Goal: Check status: Check status

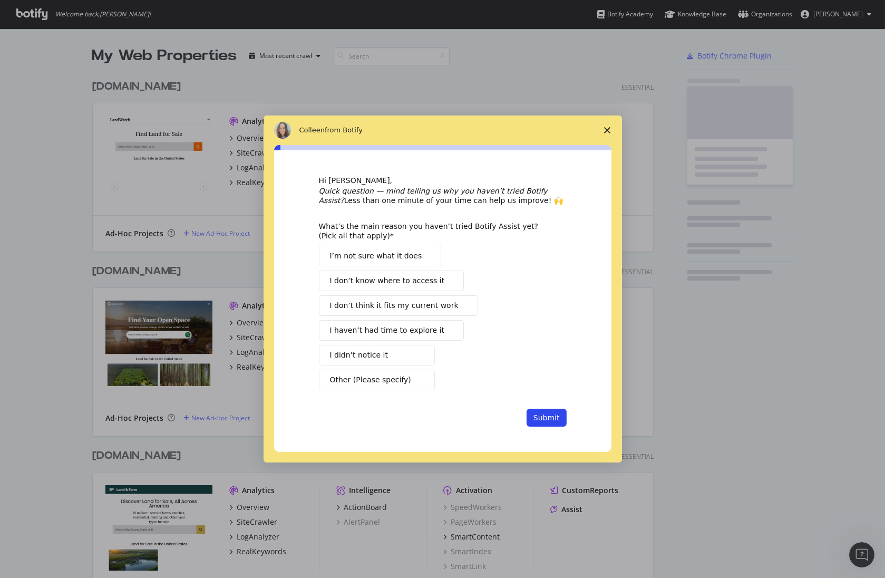
scroll to position [578, 885]
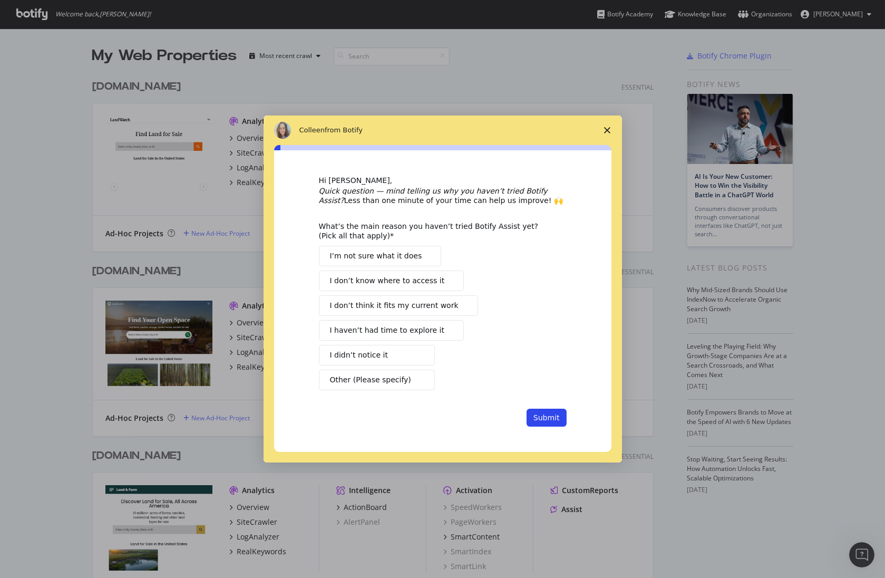
click at [611, 133] on span "Close survey" at bounding box center [608, 130] width 30 height 30
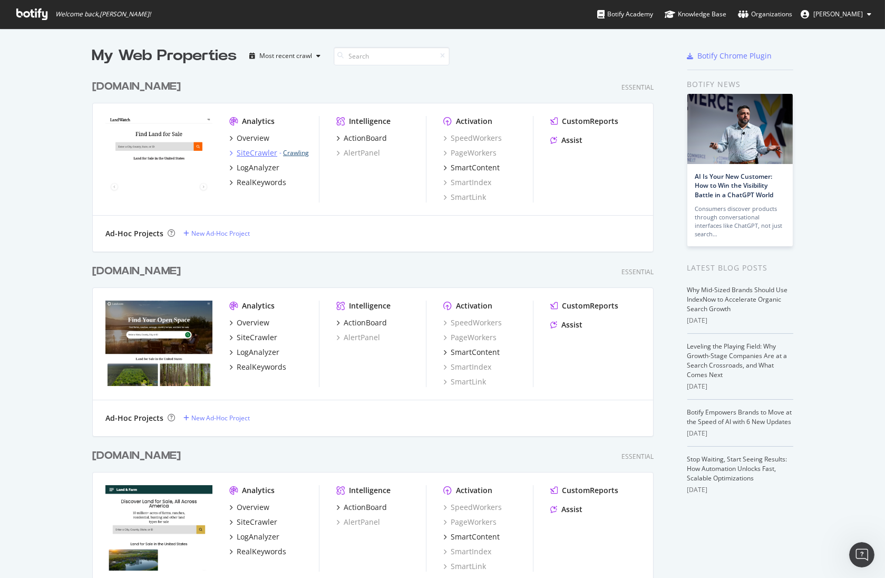
click at [296, 154] on link "Crawling" at bounding box center [296, 152] width 26 height 9
